Goal: Task Accomplishment & Management: Manage account settings

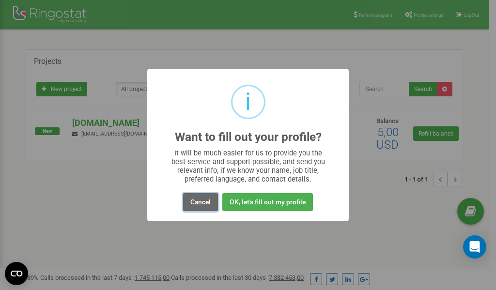
click at [199, 204] on button "Cancel" at bounding box center [200, 202] width 35 height 18
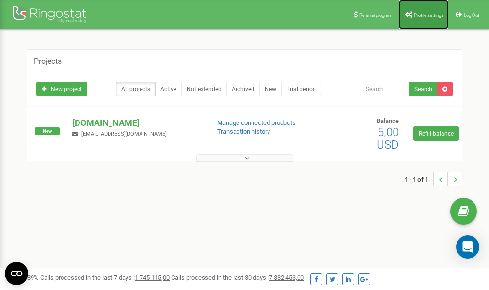
click at [425, 19] on link "Profile settings" at bounding box center [423, 14] width 49 height 29
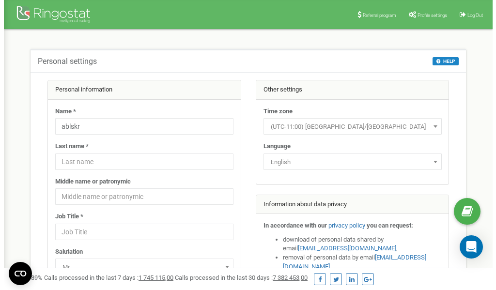
scroll to position [48, 0]
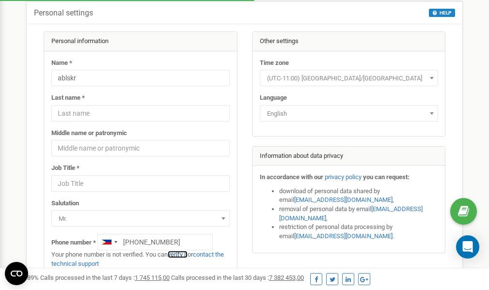
click at [183, 255] on link "verify it" at bounding box center [178, 254] width 20 height 7
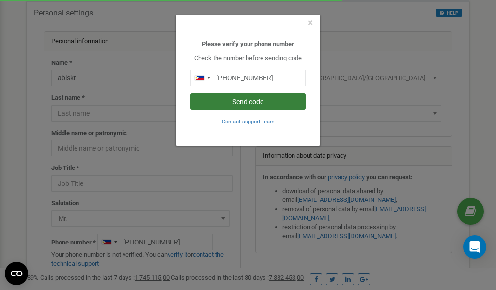
click at [251, 104] on button "Send code" at bounding box center [247, 101] width 115 height 16
